Goal: Navigation & Orientation: Find specific page/section

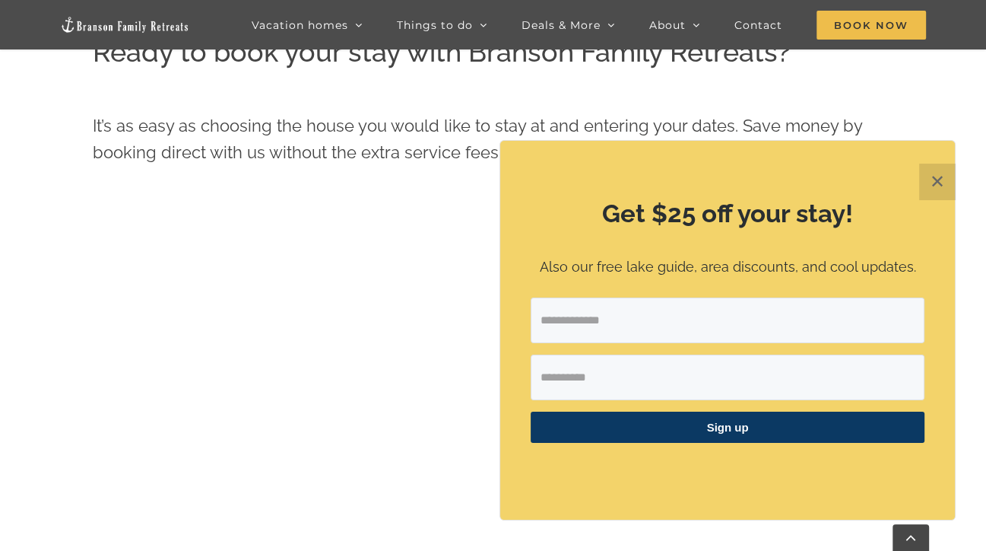
scroll to position [621, 0]
click at [932, 176] on button "✕" at bounding box center [937, 181] width 37 height 37
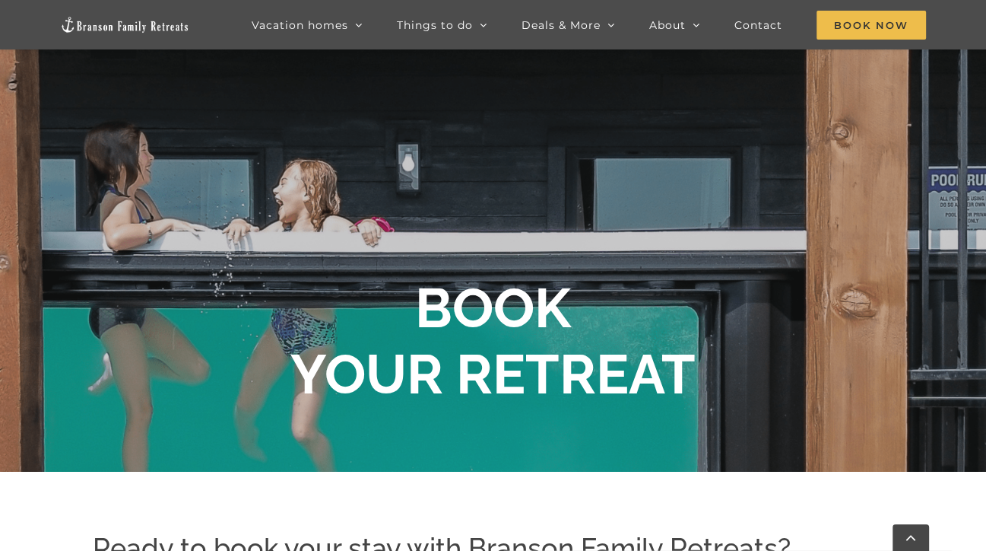
scroll to position [0, 0]
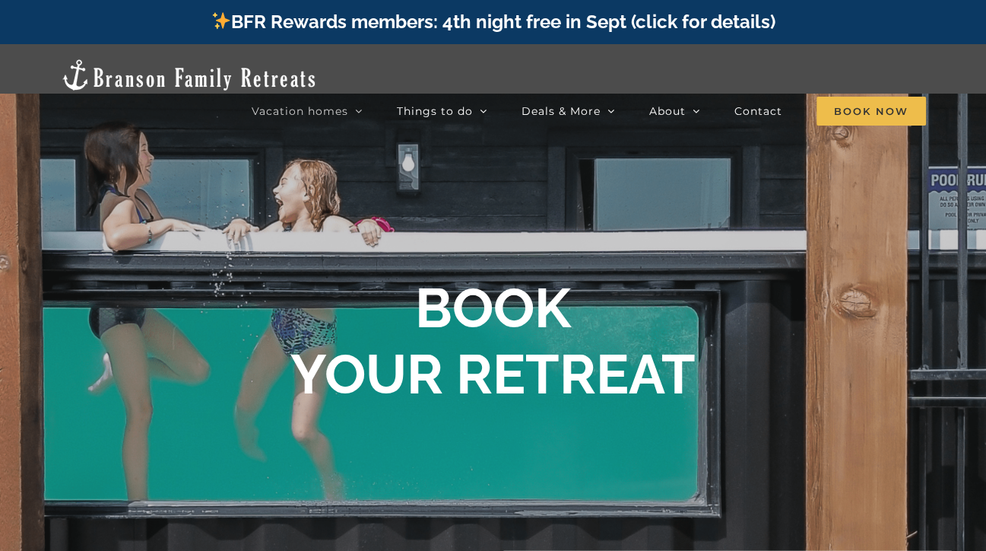
click at [356, 96] on link "Vacation homes" at bounding box center [307, 111] width 111 height 30
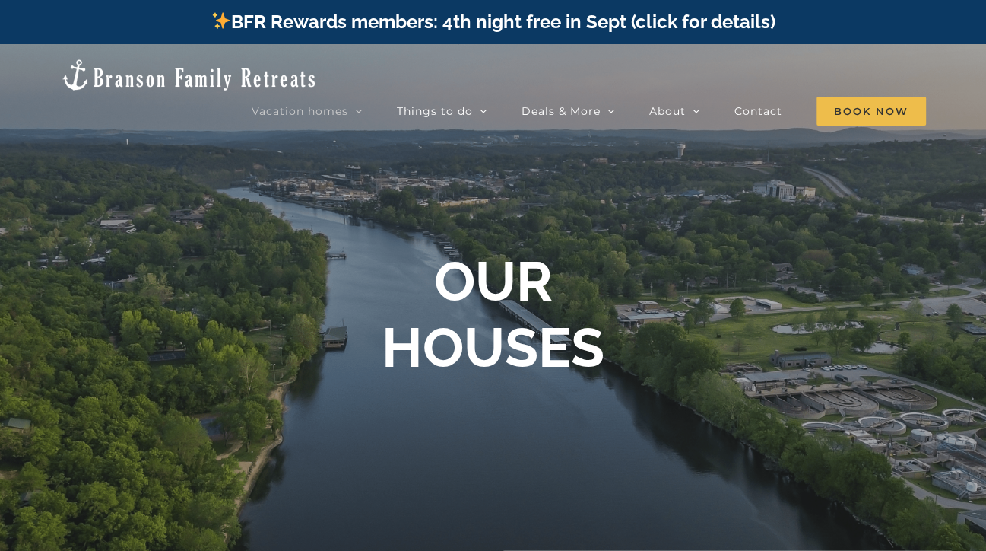
click at [360, 104] on icon "Main Menu" at bounding box center [359, 111] width 8 height 14
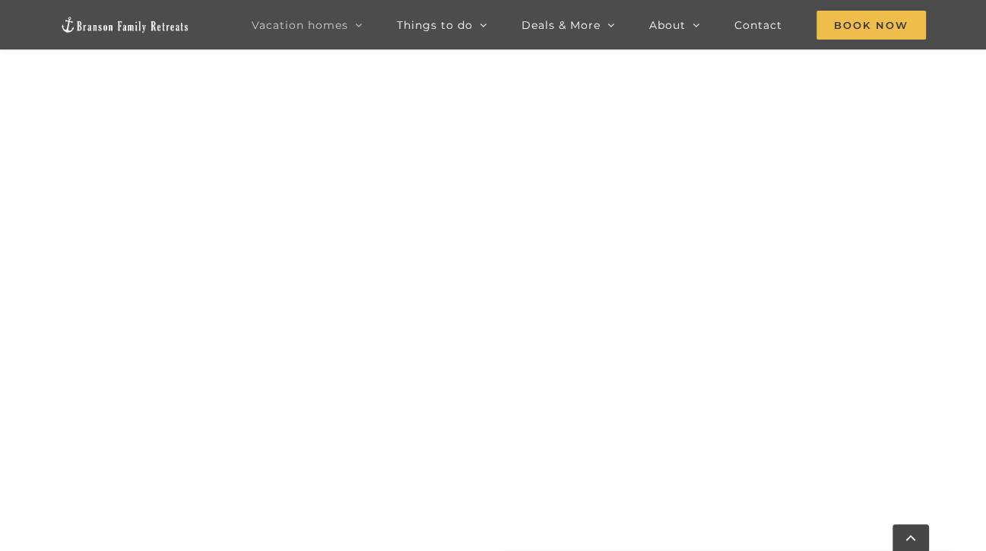
scroll to position [1430, 0]
